Goal: Task Accomplishment & Management: Manage account settings

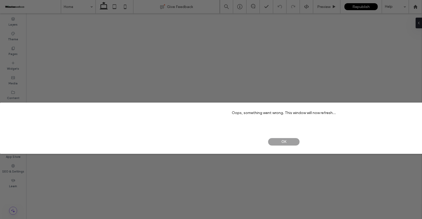
click at [280, 144] on span "OK" at bounding box center [284, 142] width 32 height 8
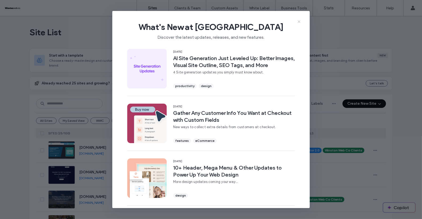
click at [300, 21] on icon at bounding box center [299, 21] width 4 height 4
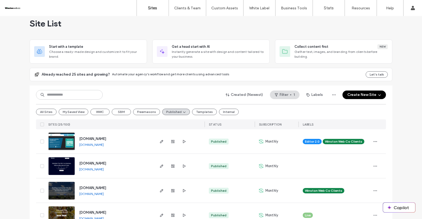
scroll to position [9, 0]
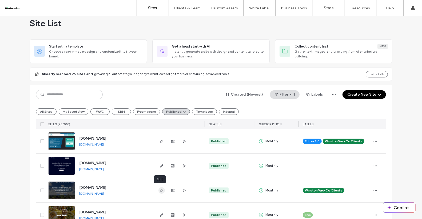
click at [160, 189] on icon "button" at bounding box center [162, 190] width 4 height 4
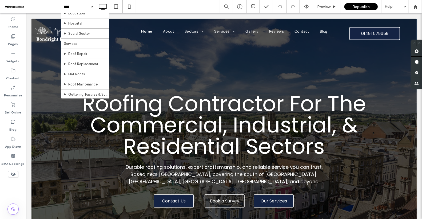
scroll to position [138, 0]
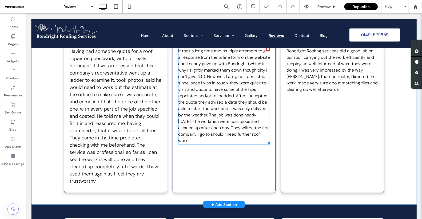
scroll to position [423, 0]
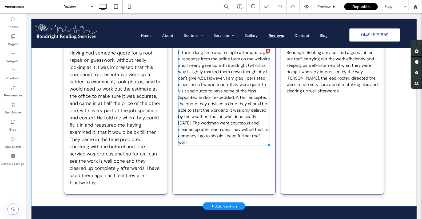
click at [209, 119] on p "It took a long time and multiple attempts to get a response from the online for…" at bounding box center [224, 97] width 92 height 96
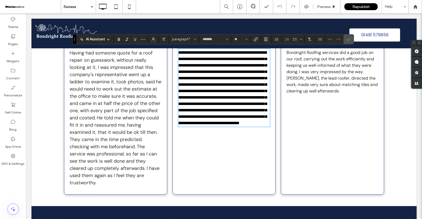
click at [112, 126] on span "Having had someone quote for a roof repair on guesswork, without really looking…" at bounding box center [115, 118] width 92 height 136
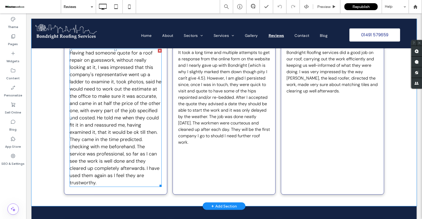
click at [112, 126] on span "Having had someone quote for a roof repair on guesswork, without really looking…" at bounding box center [115, 118] width 92 height 136
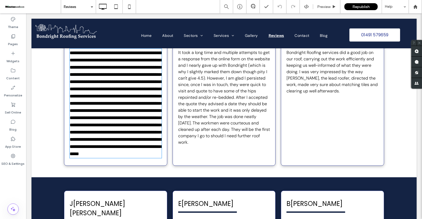
click at [112, 126] on span "**********" at bounding box center [115, 103] width 93 height 106
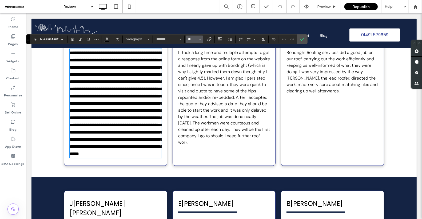
click at [193, 38] on input "**" at bounding box center [193, 39] width 10 height 4
click at [195, 92] on label "16" at bounding box center [194, 92] width 17 height 7
type input "**"
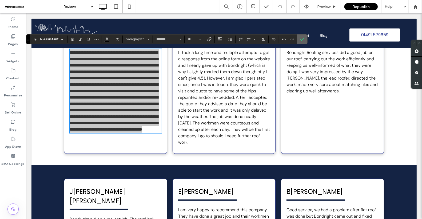
click at [301, 40] on icon "Confirm" at bounding box center [302, 39] width 4 height 4
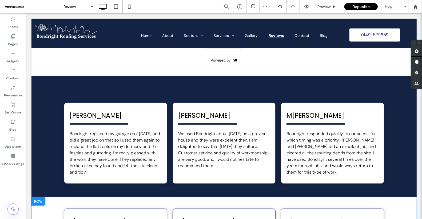
scroll to position [151, 0]
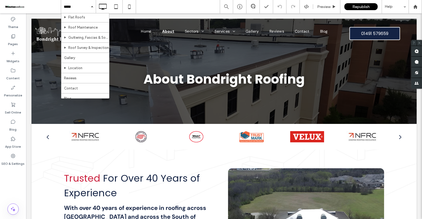
scroll to position [138, 0]
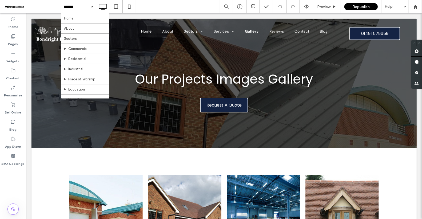
click at [13, 172] on div at bounding box center [13, 170] width 26 height 5
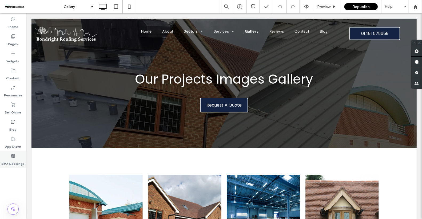
click at [14, 162] on label "SEO & Settings" at bounding box center [13, 162] width 23 height 7
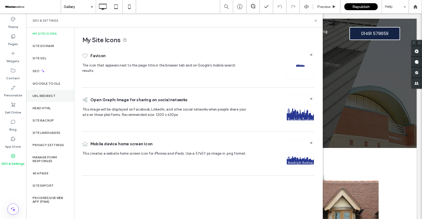
click at [46, 92] on div "URL Redirect" at bounding box center [50, 96] width 48 height 12
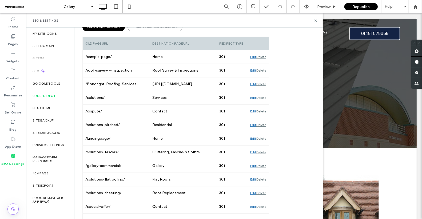
scroll to position [77, 0]
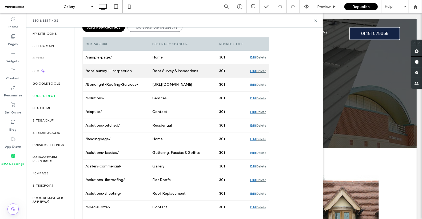
click at [120, 71] on div "/roof-survey---instpection" at bounding box center [116, 70] width 67 height 13
click at [253, 69] on div "Edit" at bounding box center [253, 70] width 6 height 13
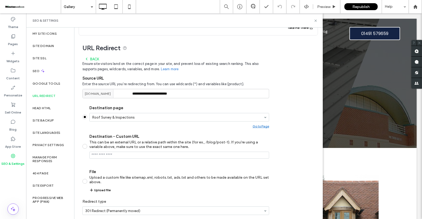
scroll to position [0, 0]
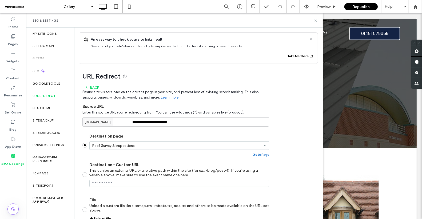
click at [316, 21] on use at bounding box center [316, 20] width 2 height 2
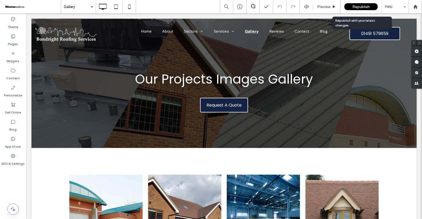
click at [355, 4] on div "Republish" at bounding box center [361, 6] width 33 height 7
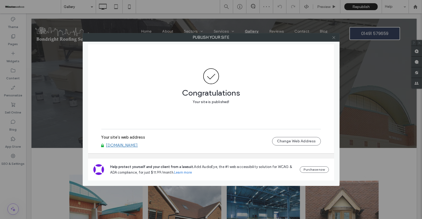
click at [333, 37] on icon at bounding box center [334, 38] width 4 height 4
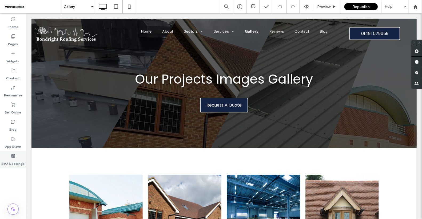
click at [9, 160] on label "SEO & Settings" at bounding box center [13, 162] width 23 height 7
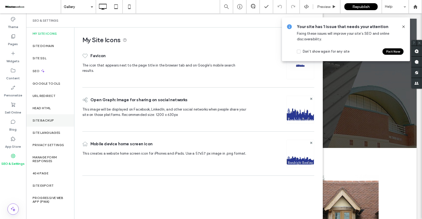
click at [45, 120] on label "Site Backup" at bounding box center [43, 121] width 21 height 4
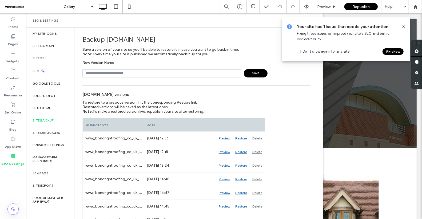
click at [387, 53] on button "Fix it Now" at bounding box center [393, 51] width 21 height 6
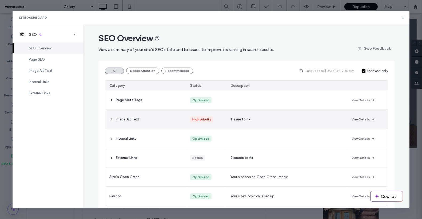
click at [112, 117] on icon at bounding box center [111, 119] width 4 height 4
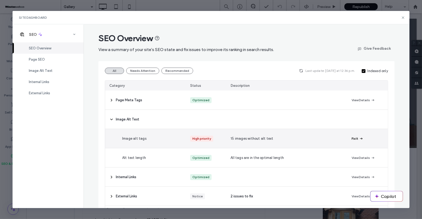
click at [360, 138] on icon "button" at bounding box center [361, 138] width 4 height 4
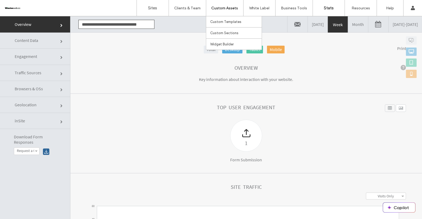
scroll to position [93, 0]
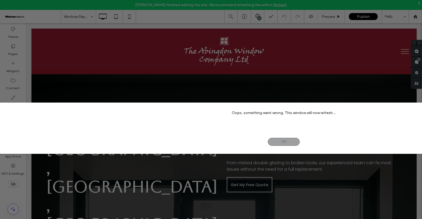
scroll to position [1063, 0]
